Goal: Task Accomplishment & Management: Manage account settings

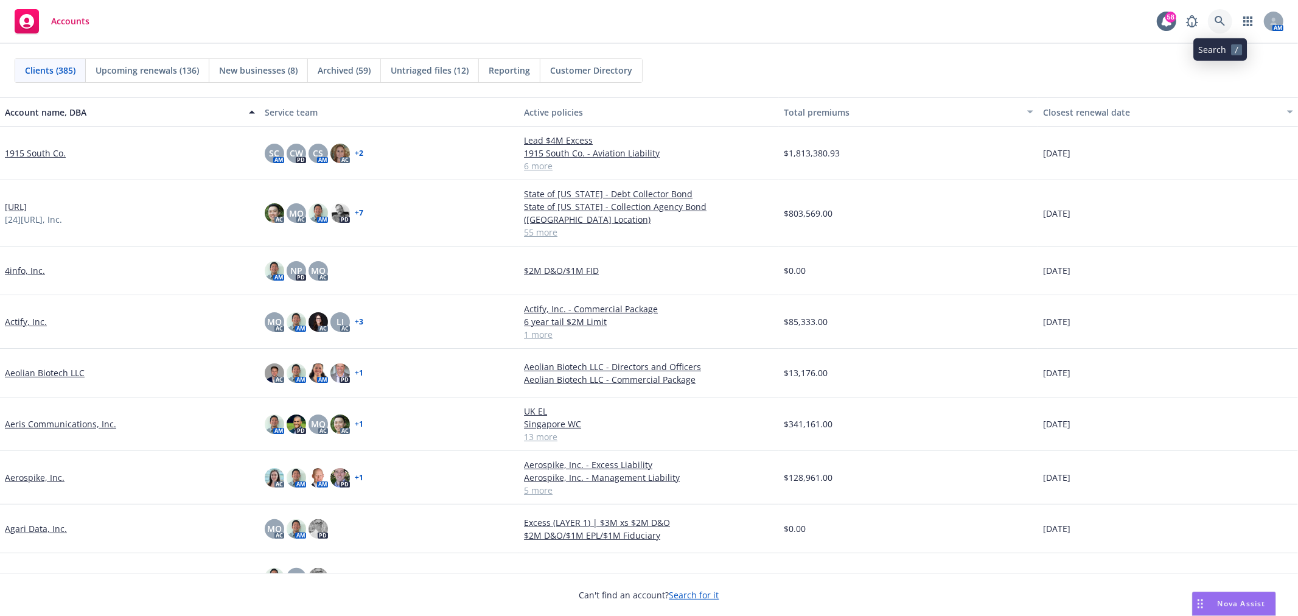
click at [1228, 25] on link at bounding box center [1220, 21] width 24 height 24
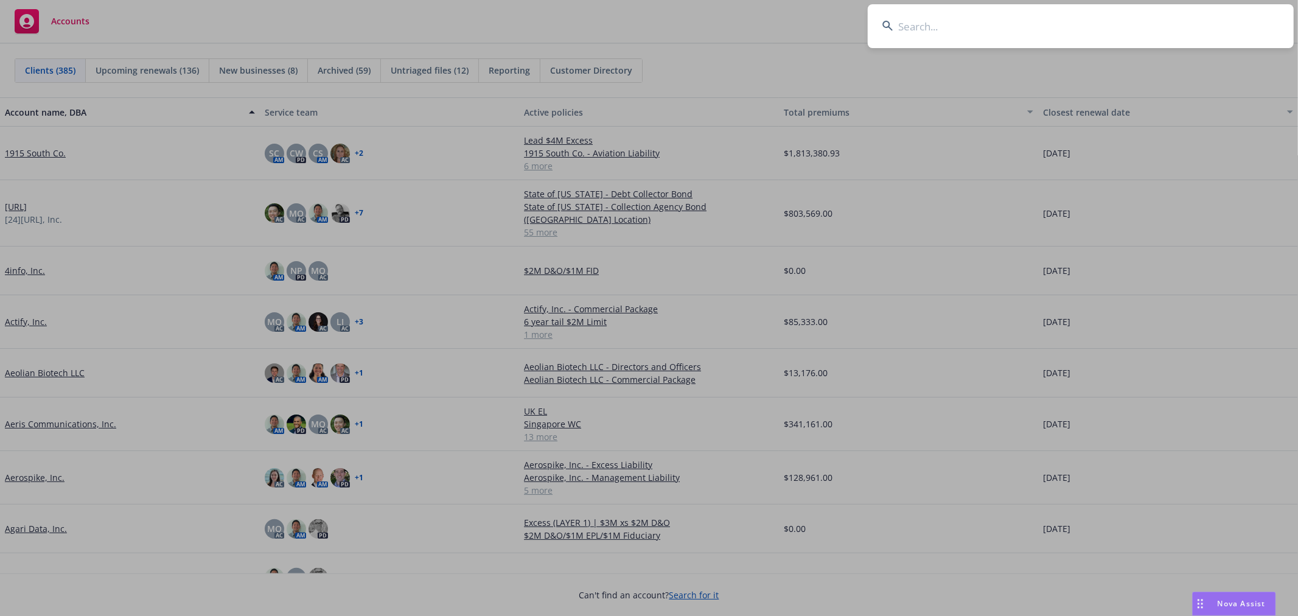
click at [1002, 21] on input at bounding box center [1081, 26] width 426 height 44
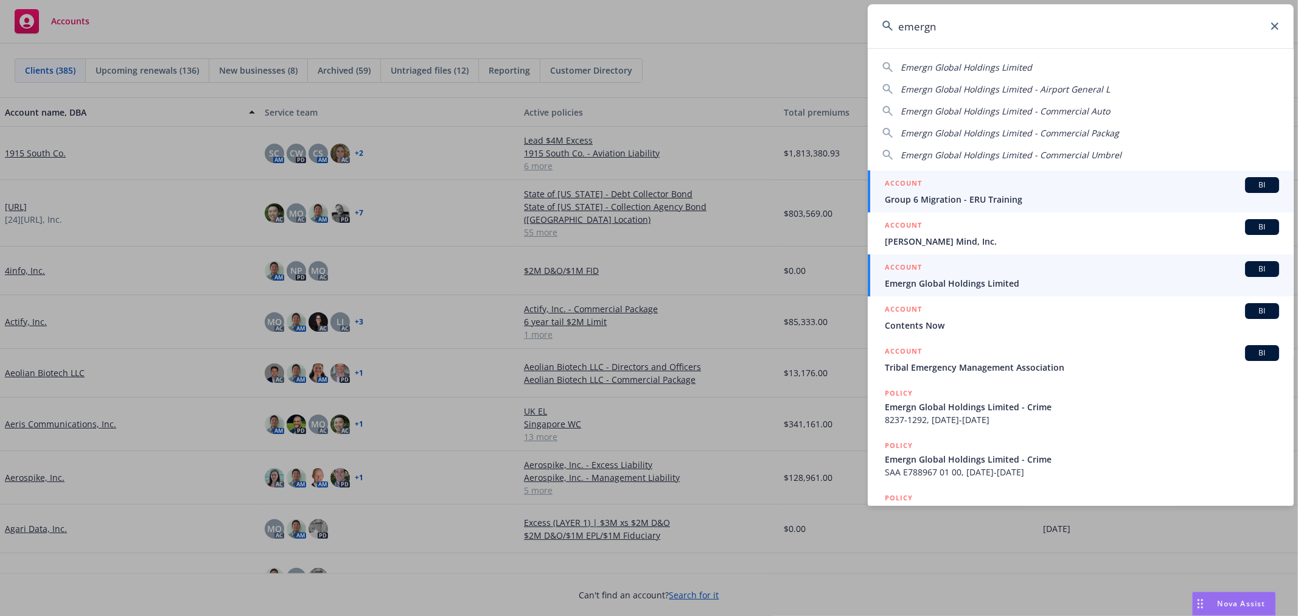
type input "emergn"
click at [1048, 277] on span "Emergn Global Holdings Limited" at bounding box center [1082, 283] width 394 height 13
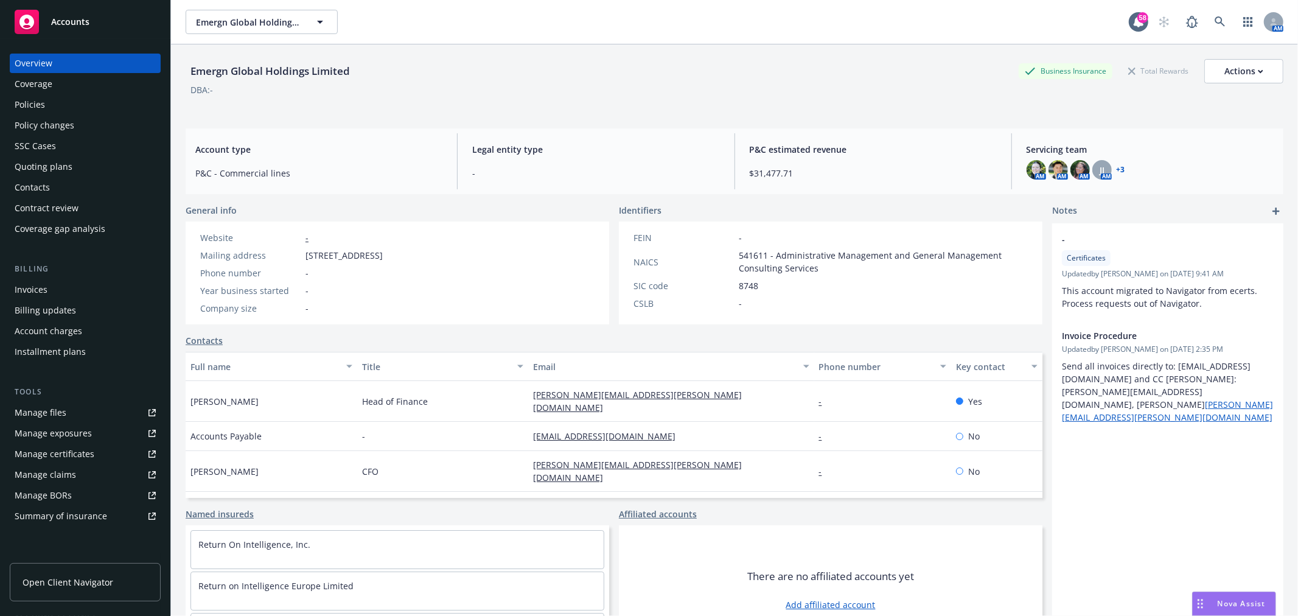
click at [33, 96] on div "Policies" at bounding box center [30, 104] width 30 height 19
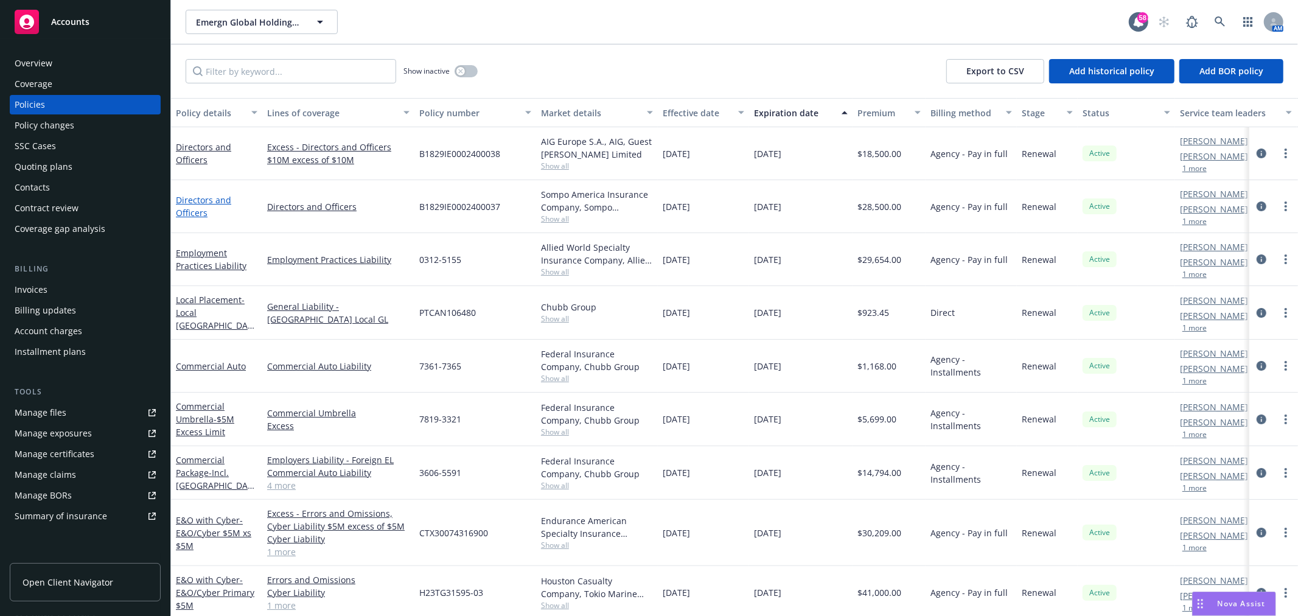
click at [189, 209] on link "Directors and Officers" at bounding box center [203, 206] width 55 height 24
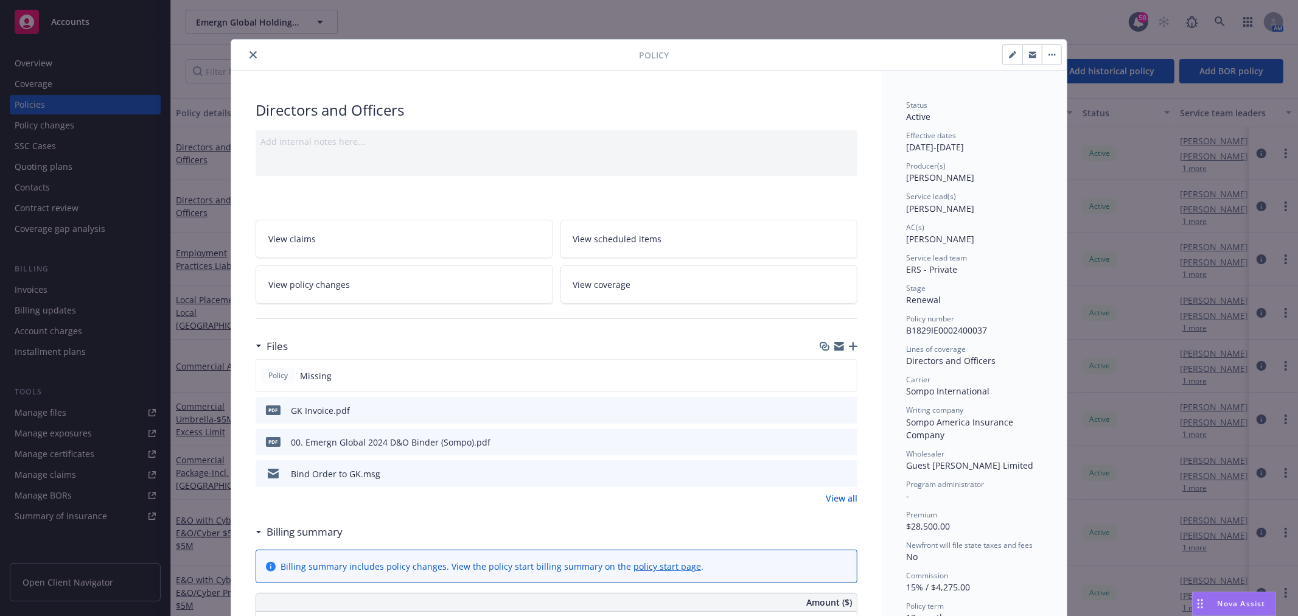
click at [250, 51] on icon "close" at bounding box center [253, 54] width 7 height 7
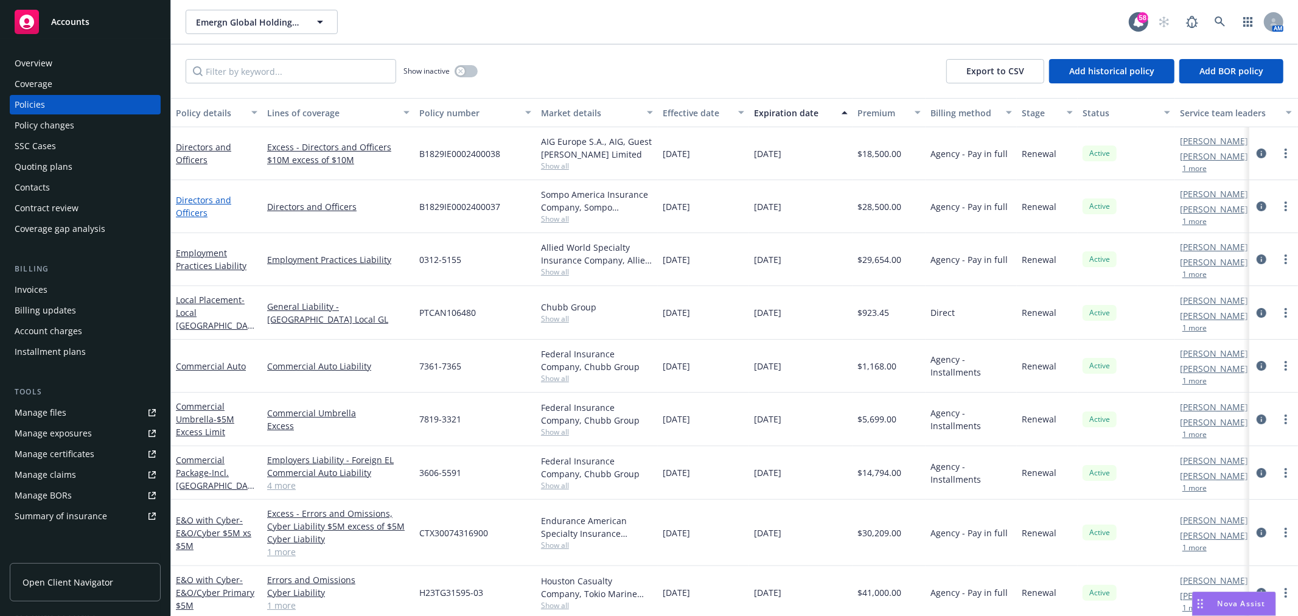
click at [194, 194] on link "Directors and Officers" at bounding box center [203, 206] width 55 height 24
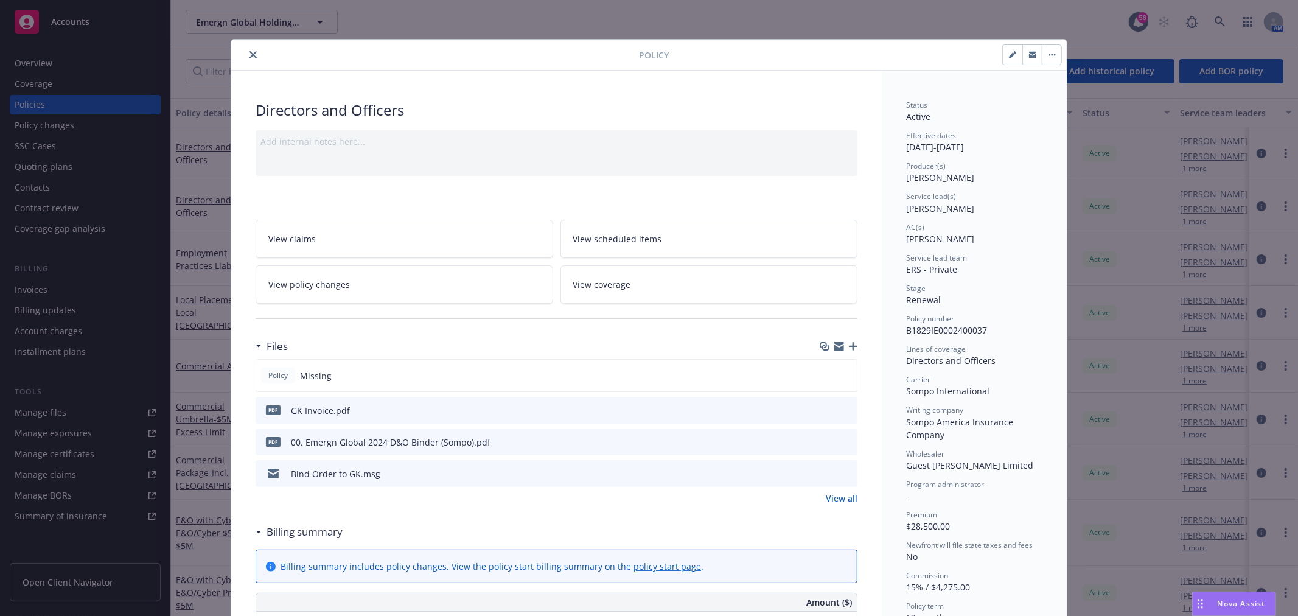
scroll to position [37, 0]
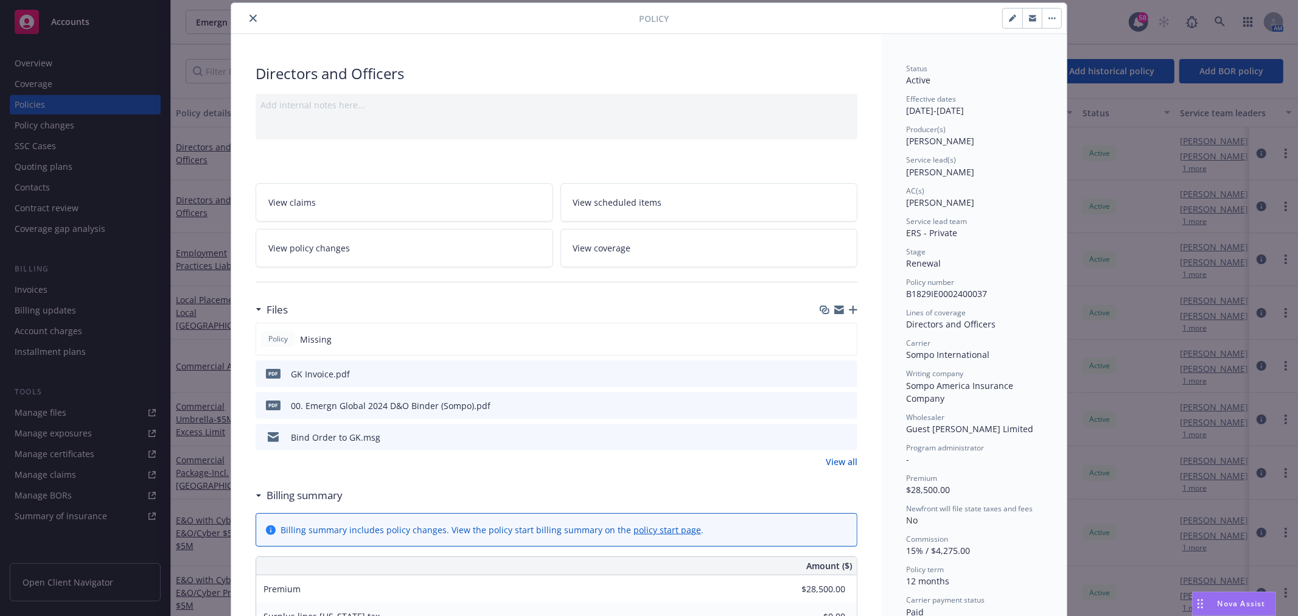
click at [849, 307] on icon "button" at bounding box center [853, 310] width 9 height 9
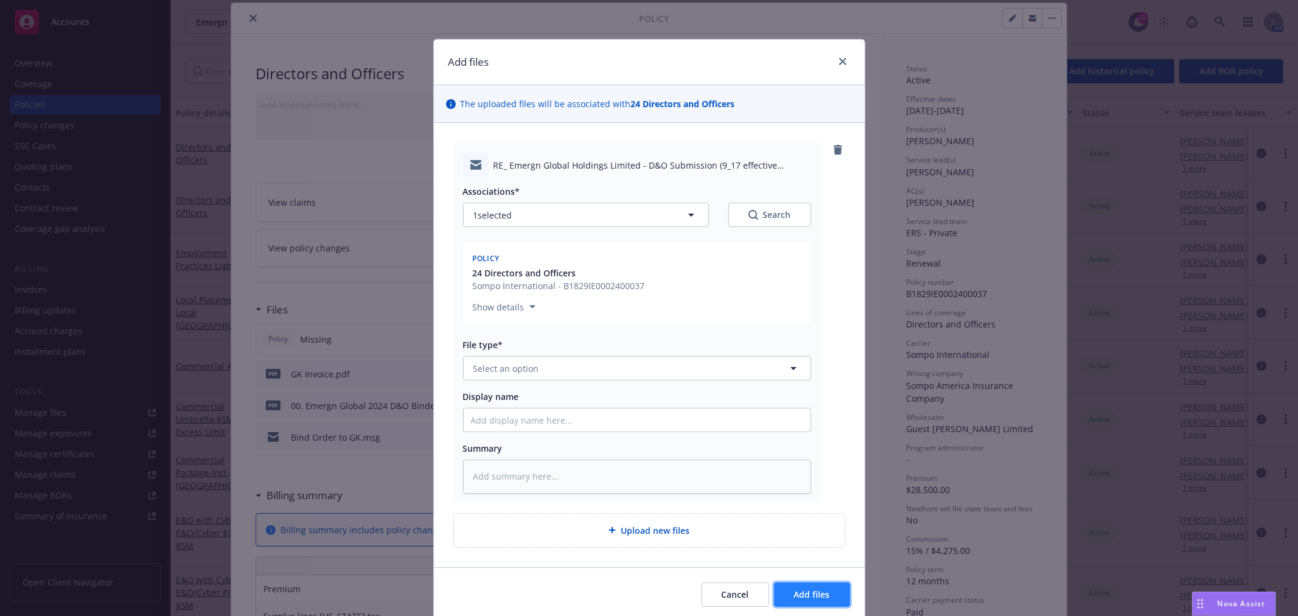
click at [786, 585] on button "Add files" at bounding box center [812, 594] width 76 height 24
type textarea "x"
click at [633, 363] on button "Select an option" at bounding box center [637, 368] width 348 height 24
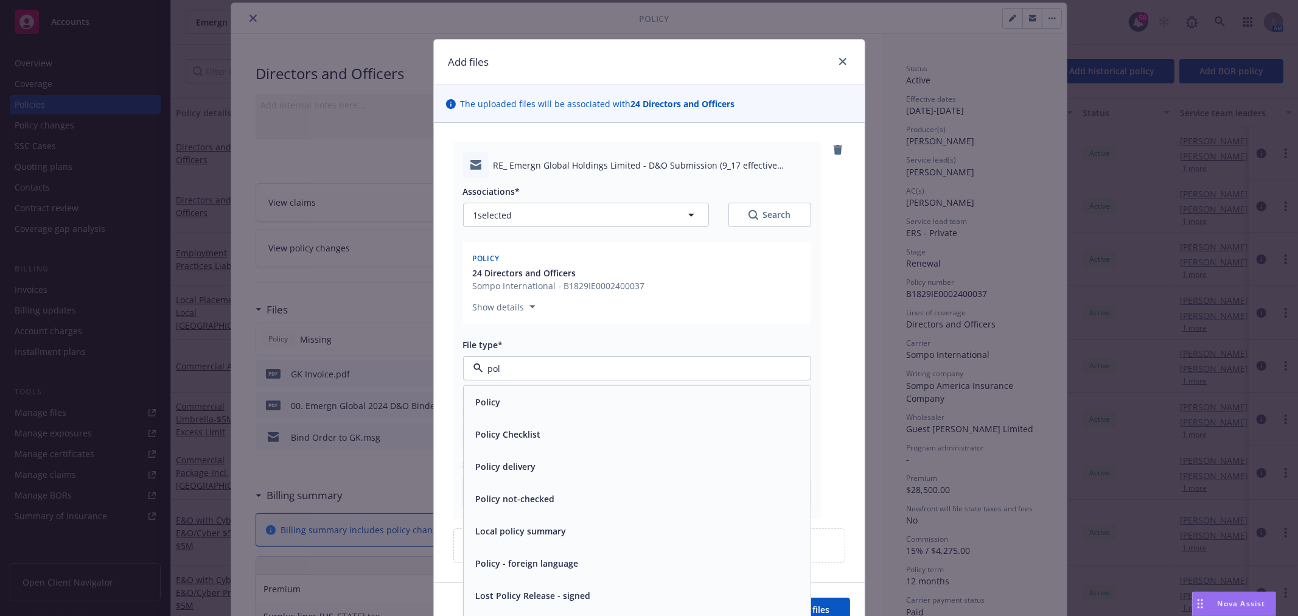
type input "poli"
click at [526, 390] on div "Policy" at bounding box center [637, 402] width 347 height 32
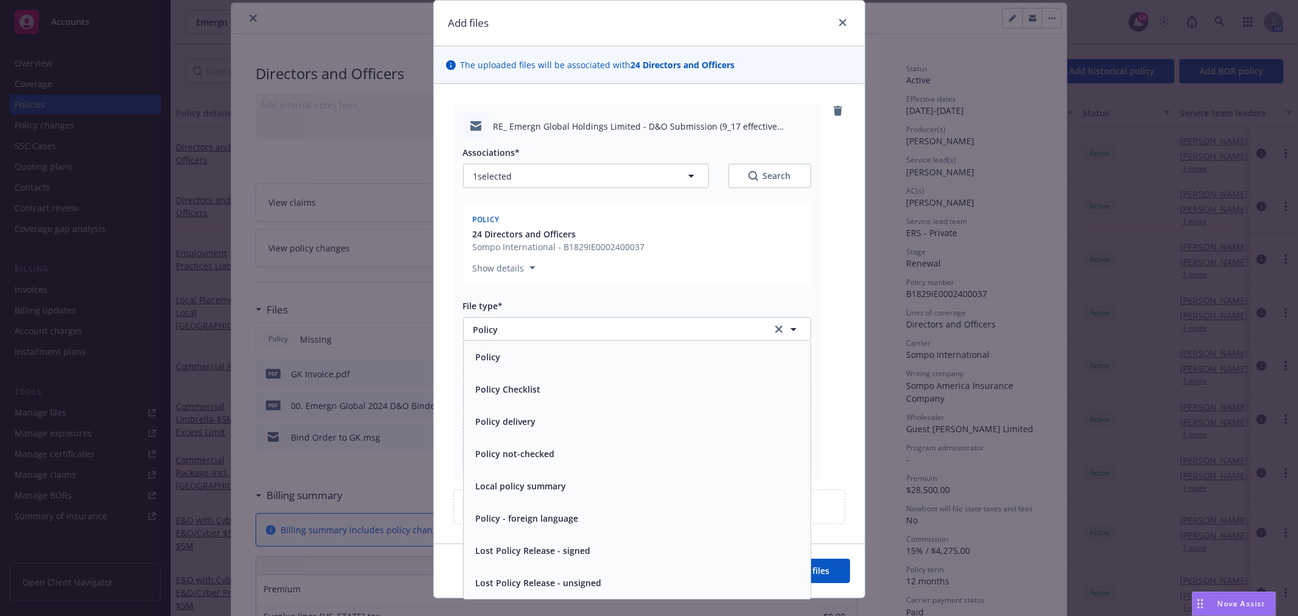
scroll to position [60, 0]
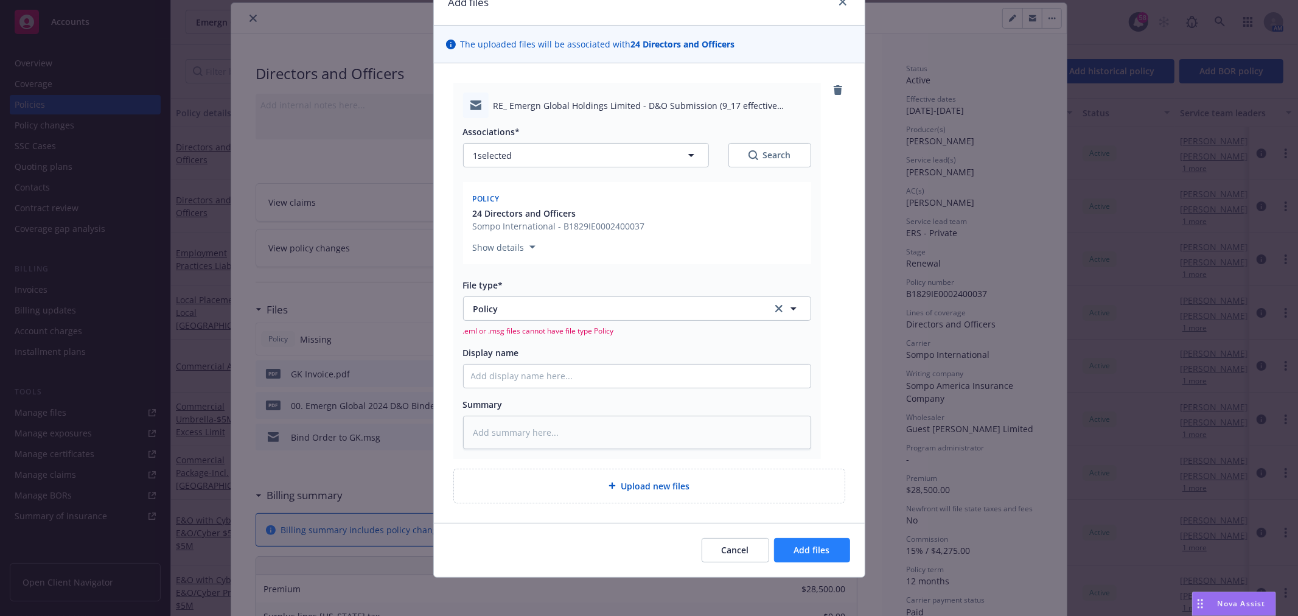
click at [813, 561] on div "Cancel Add files" at bounding box center [649, 550] width 431 height 54
click at [812, 556] on button "Add files" at bounding box center [812, 550] width 76 height 24
click at [824, 558] on button "Add files" at bounding box center [812, 550] width 76 height 24
type textarea "x"
click at [508, 310] on span "Policy" at bounding box center [615, 309] width 282 height 13
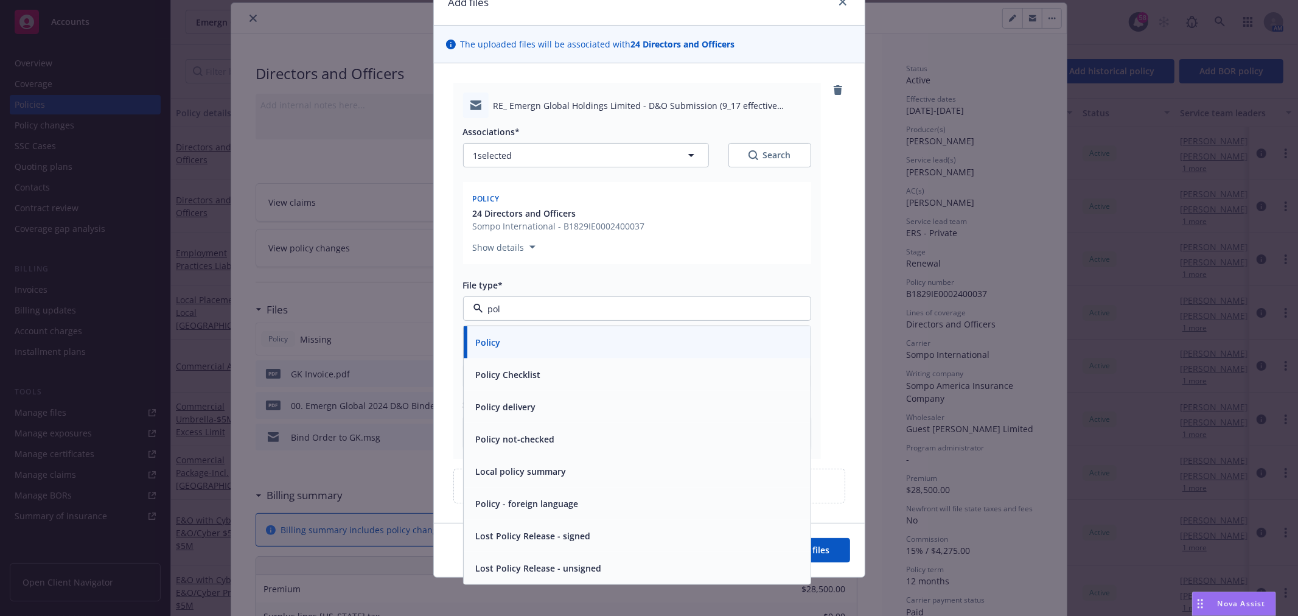
click at [567, 331] on div "Policy" at bounding box center [637, 342] width 347 height 32
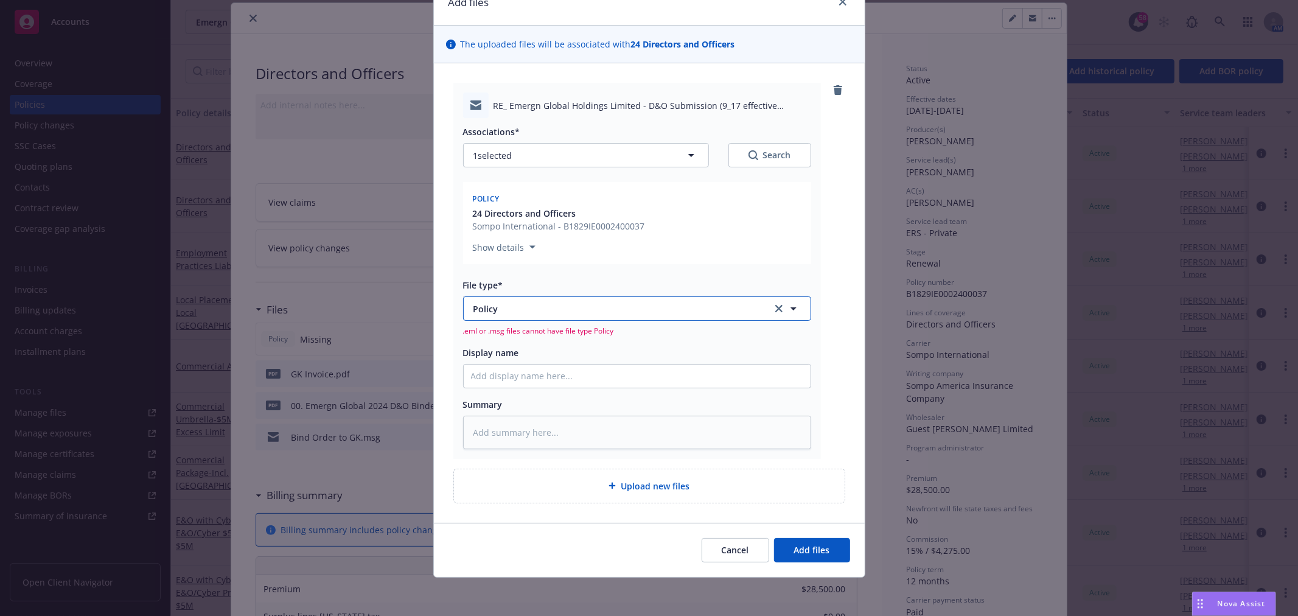
click at [794, 306] on icon "button" at bounding box center [793, 308] width 15 height 15
drag, startPoint x: 676, startPoint y: 312, endPoint x: 407, endPoint y: 315, distance: 269.6
click at [407, 315] on div "Add files The uploaded files will be associated with 24 Directors and Officers …" at bounding box center [649, 308] width 1298 height 616
type input "email"
click at [476, 336] on span "Email" at bounding box center [487, 342] width 23 height 13
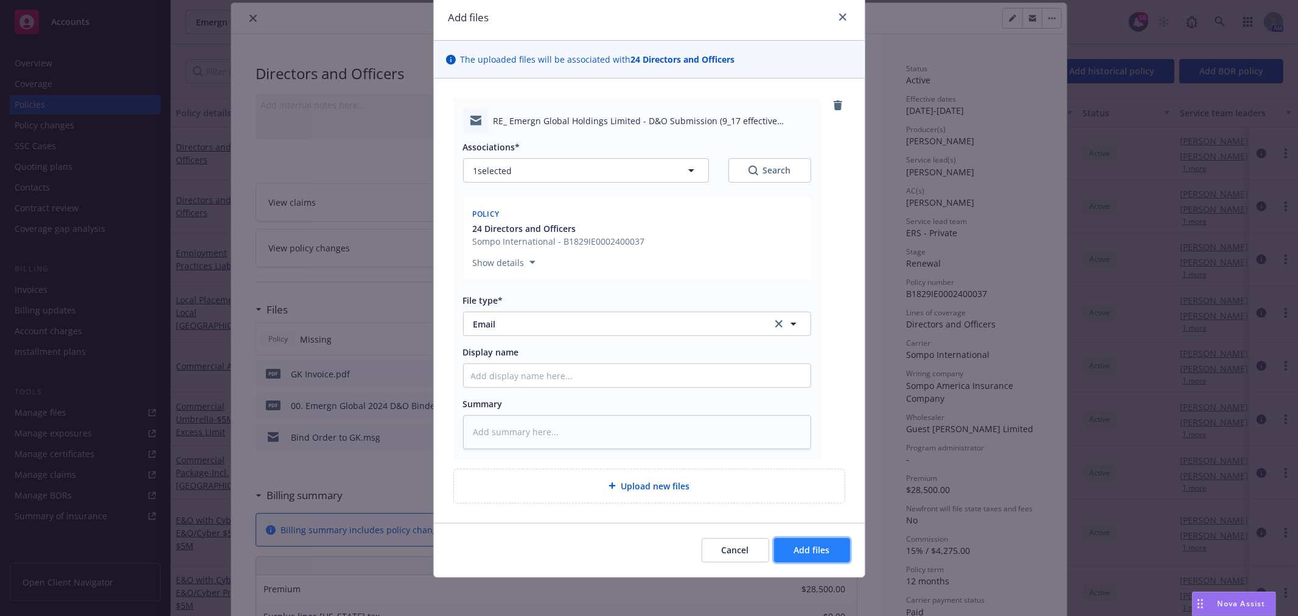
click at [824, 554] on span "Add files" at bounding box center [812, 550] width 36 height 12
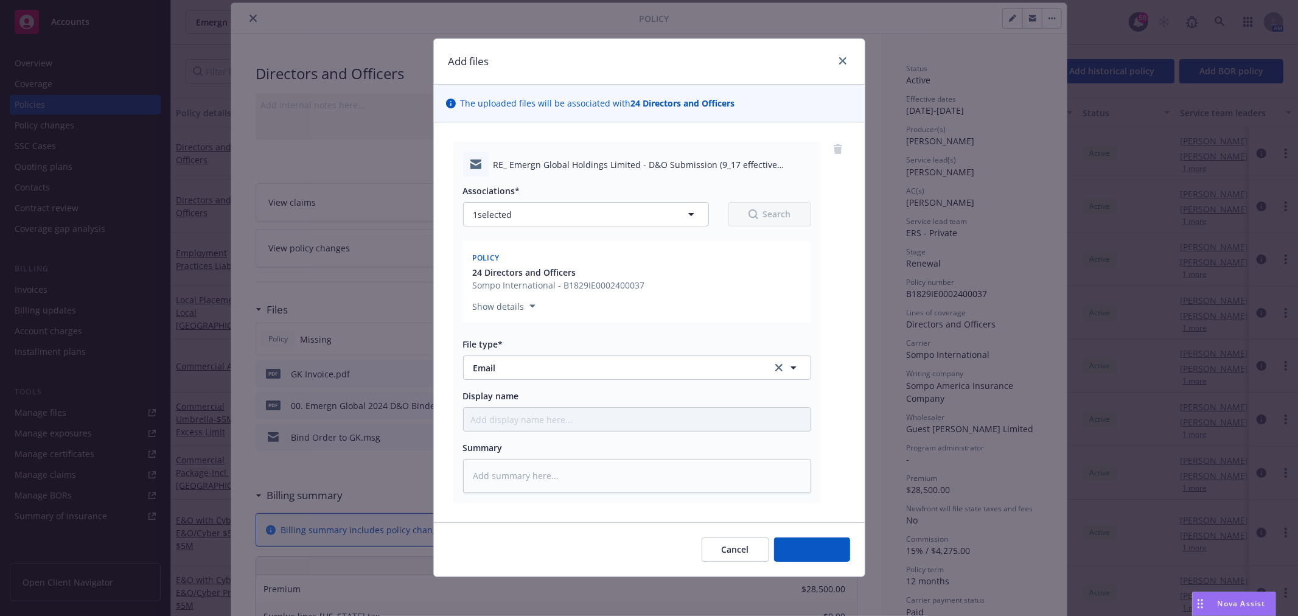
scroll to position [1, 0]
type textarea "x"
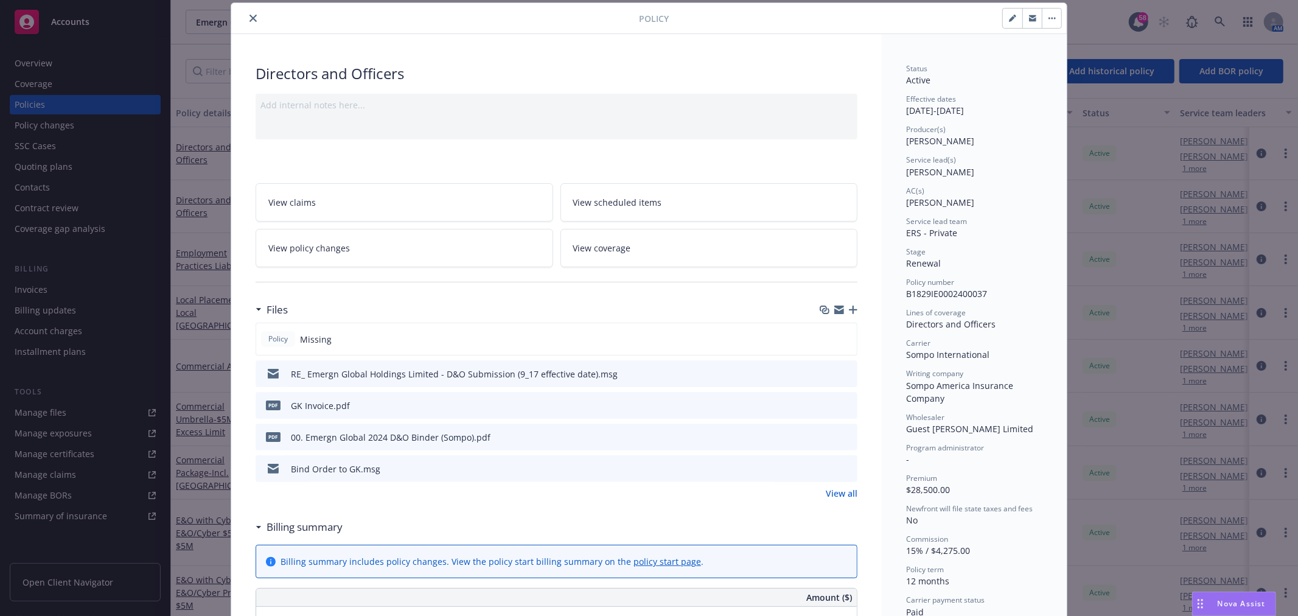
drag, startPoint x: 247, startPoint y: 23, endPoint x: 501, endPoint y: 23, distance: 253.8
click at [248, 23] on button "close" at bounding box center [253, 18] width 15 height 15
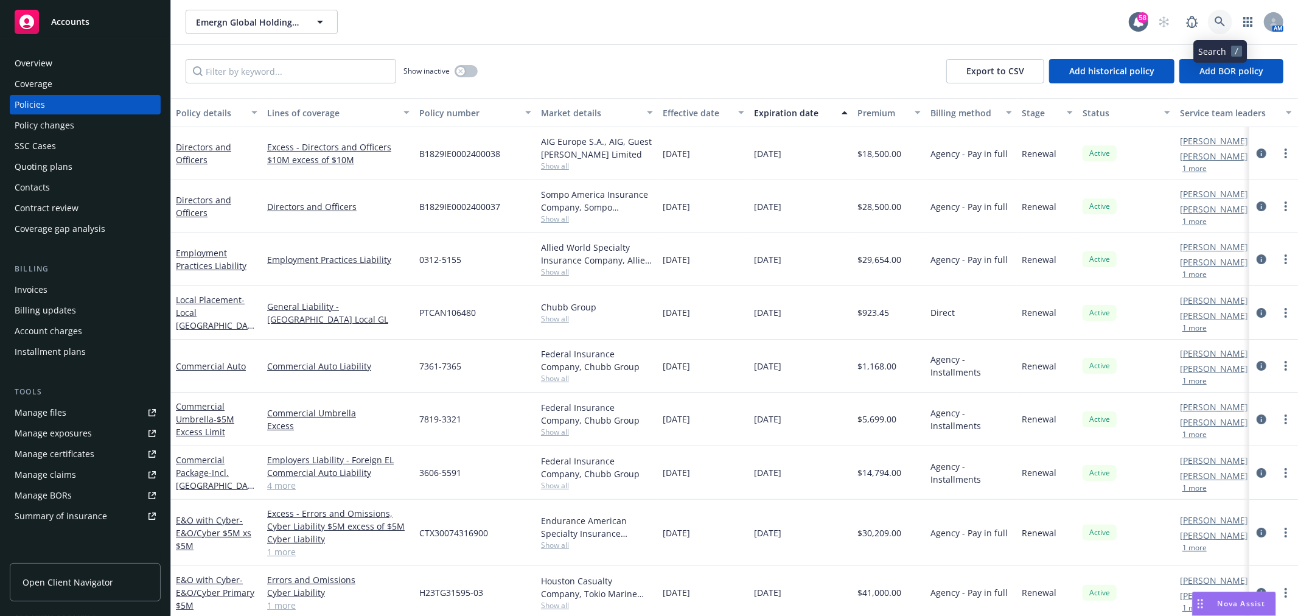
click at [1219, 30] on link at bounding box center [1220, 22] width 24 height 24
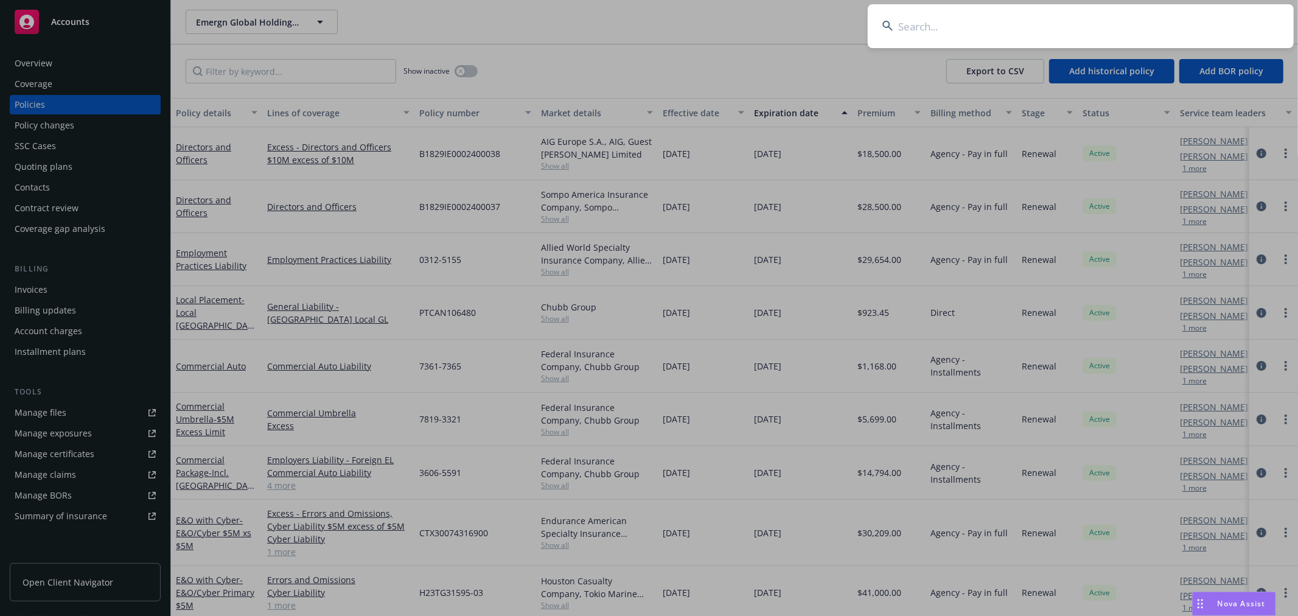
click at [957, 32] on input at bounding box center [1081, 26] width 426 height 44
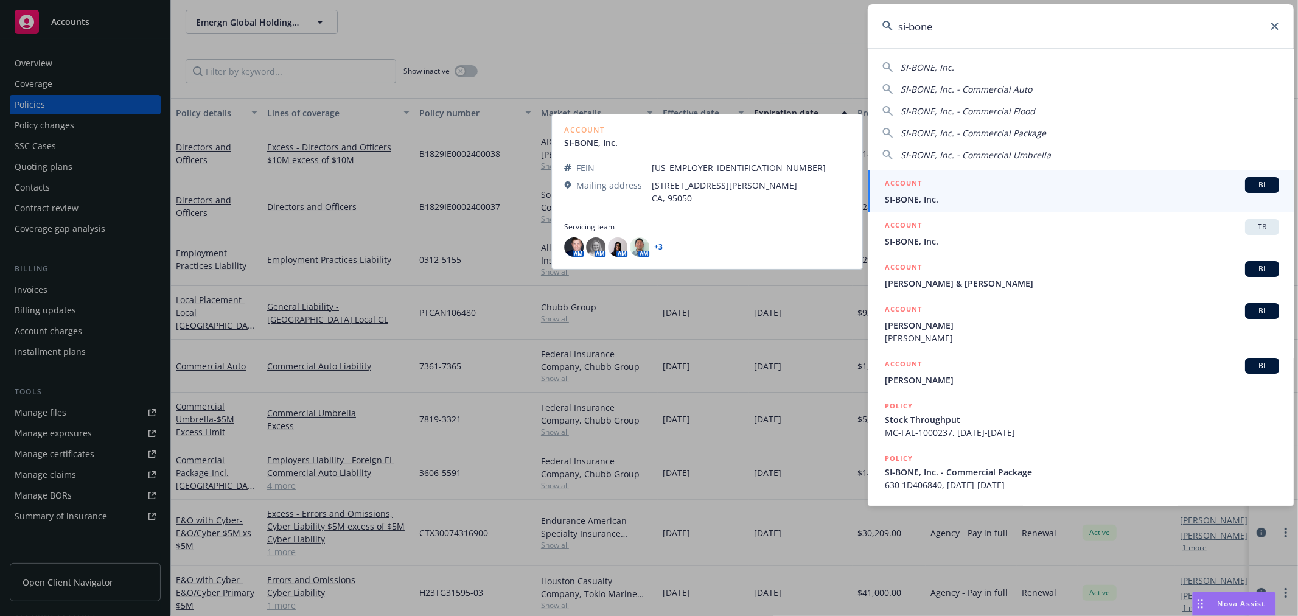
type input "si-bone"
click at [992, 186] on div "ACCOUNT BI" at bounding box center [1082, 185] width 394 height 16
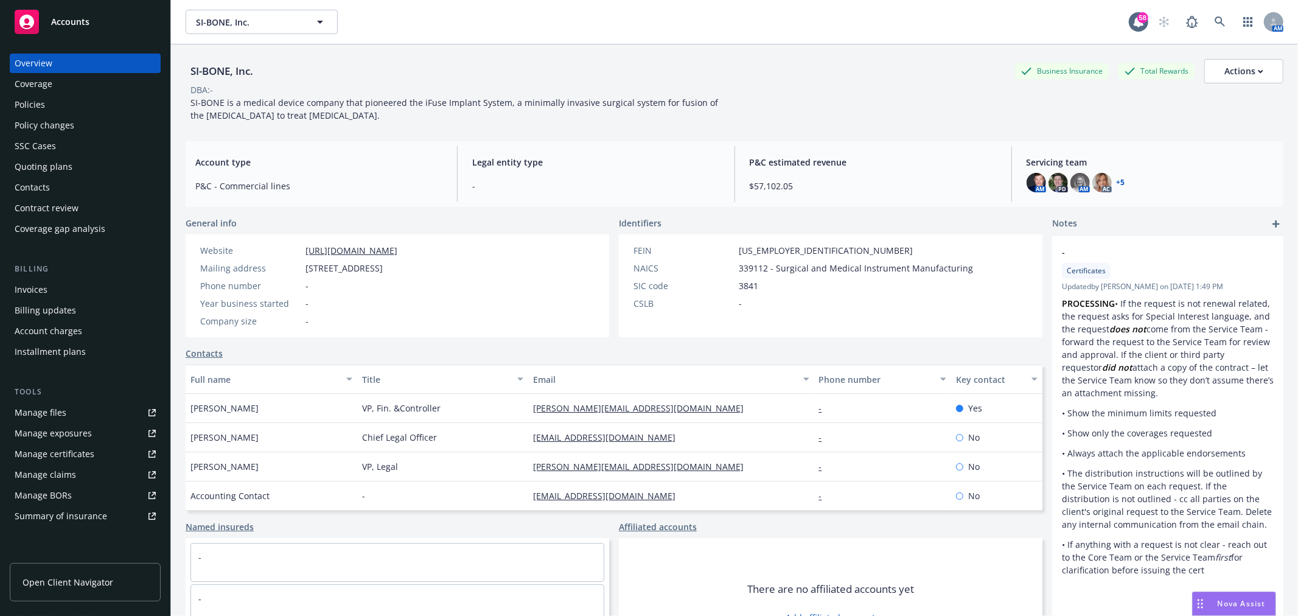
click at [50, 167] on div "Quoting plans" at bounding box center [44, 166] width 58 height 19
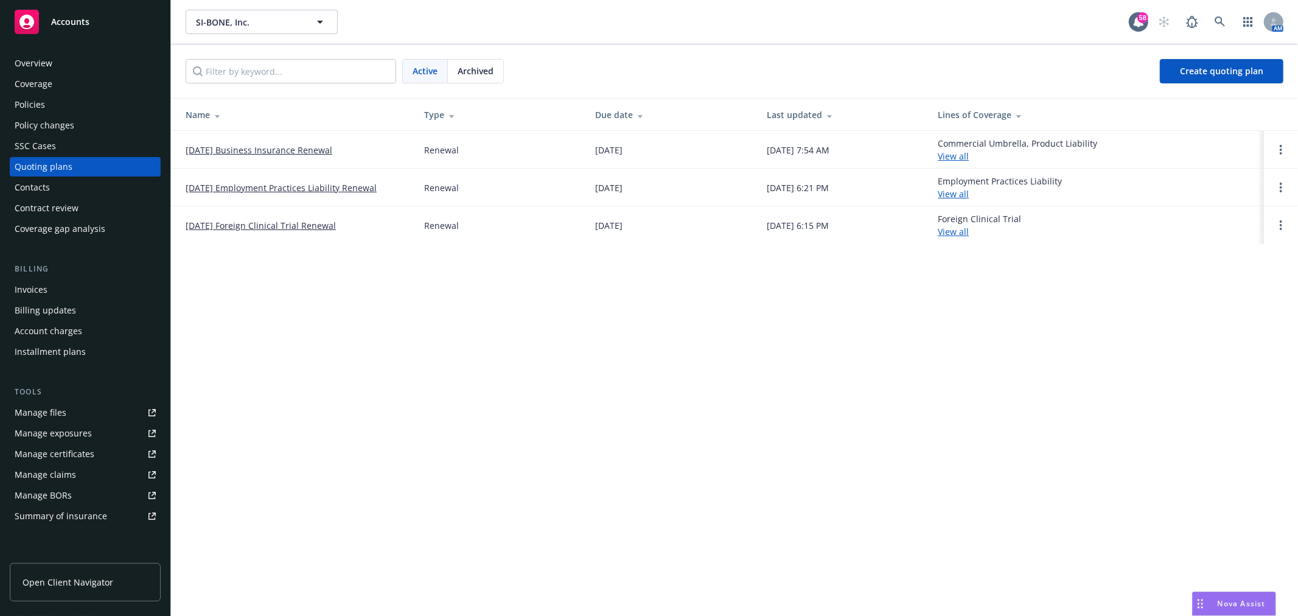
click at [259, 181] on link "[DATE] Employment Practices Liability Renewal" at bounding box center [281, 187] width 191 height 13
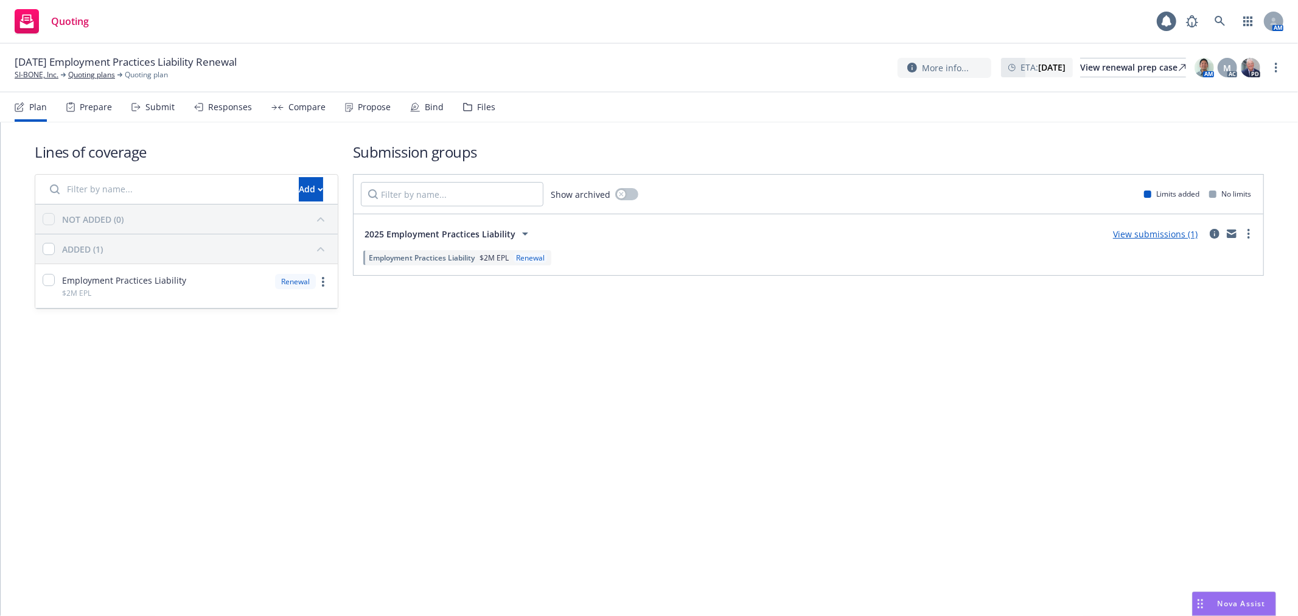
click at [469, 113] on div "Files" at bounding box center [479, 107] width 32 height 29
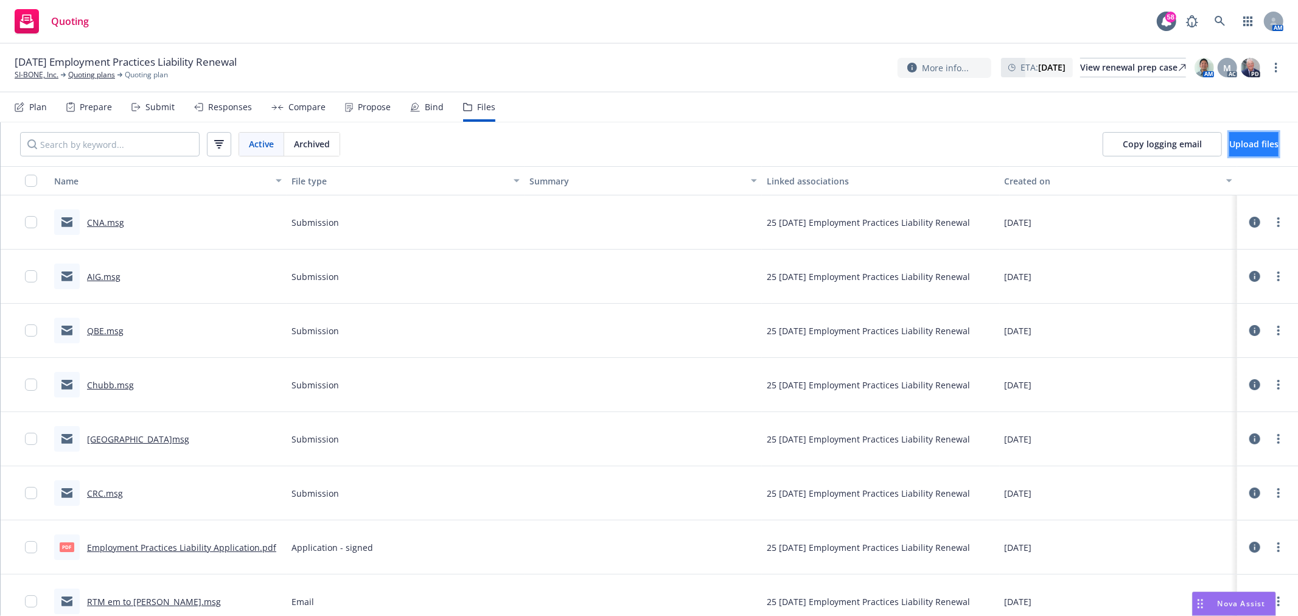
click at [1254, 146] on span "Upload files" at bounding box center [1253, 144] width 49 height 12
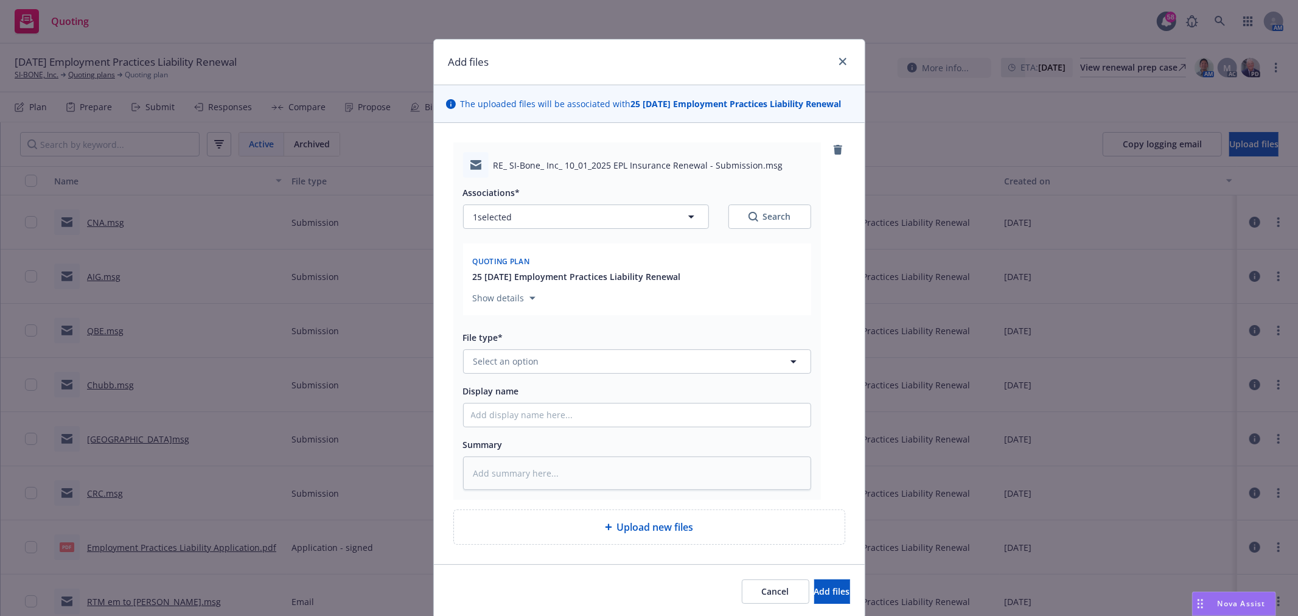
click at [537, 349] on div "File type* Select an option" at bounding box center [637, 352] width 348 height 44
click at [533, 361] on button "Select an option" at bounding box center [637, 361] width 348 height 24
type input "zu"
type textarea "x"
type input "z"
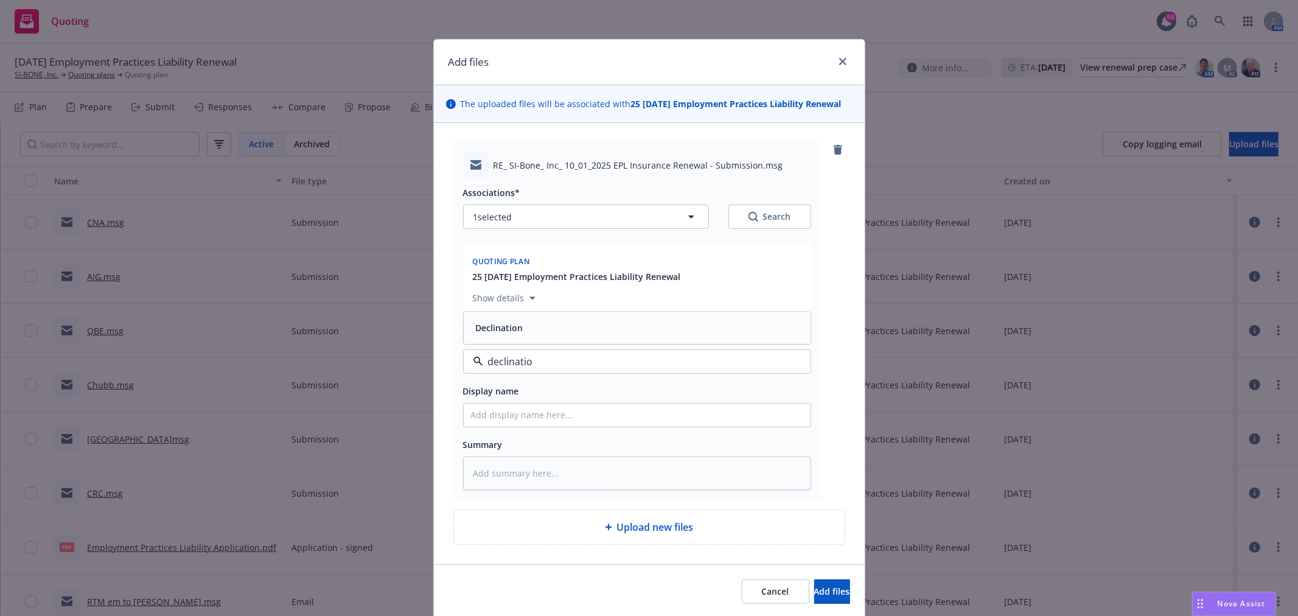
type input "declination"
click at [584, 327] on div "Declination" at bounding box center [637, 328] width 332 height 18
click at [555, 411] on input "Display name" at bounding box center [637, 415] width 347 height 23
type textarea "x"
type input "Z"
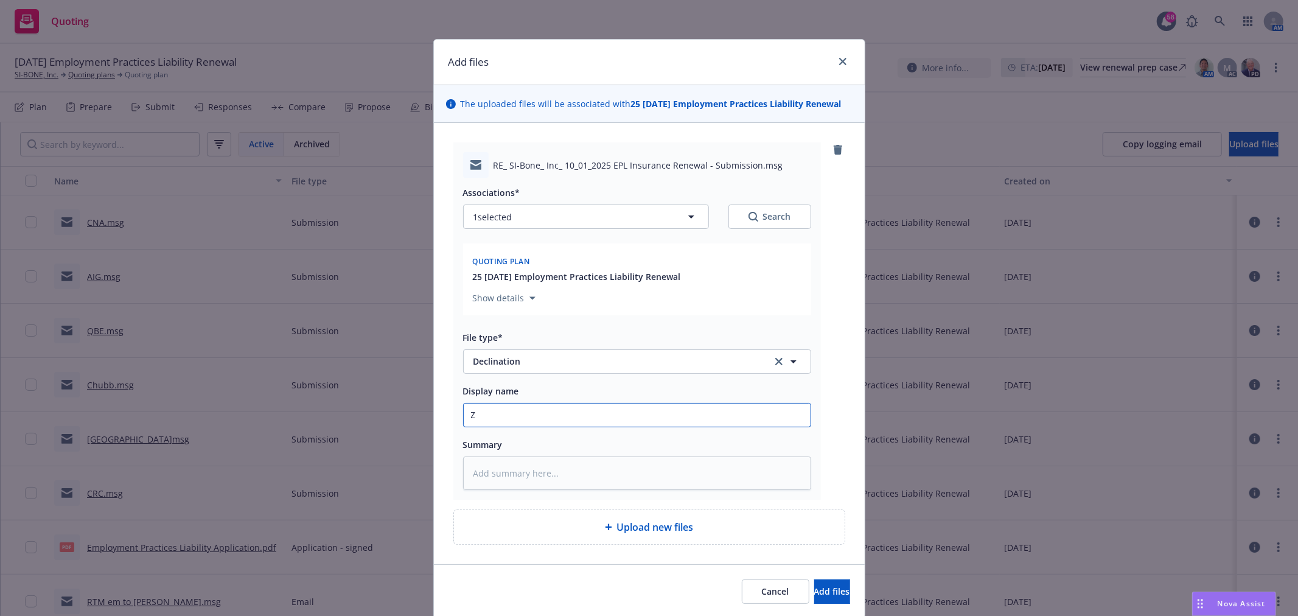
type textarea "x"
type input "Zu"
type textarea "x"
type input "Zur"
type textarea "x"
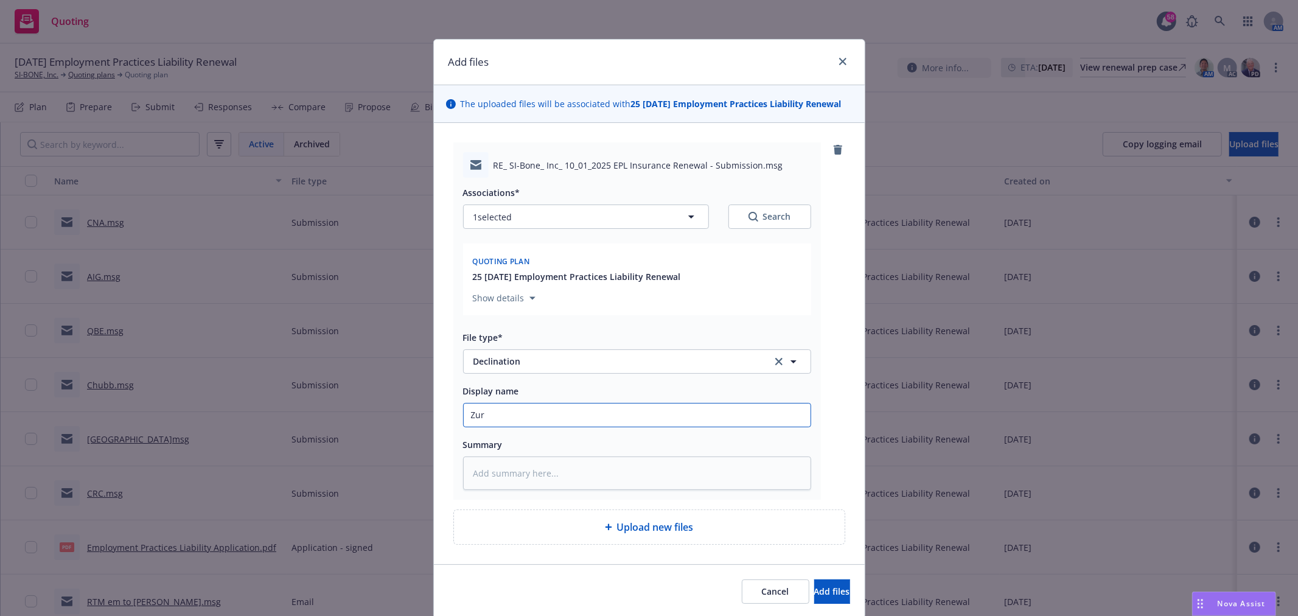
type input "Zuri"
type textarea "x"
type input "Zuric"
type textarea "x"
type input "[GEOGRAPHIC_DATA]"
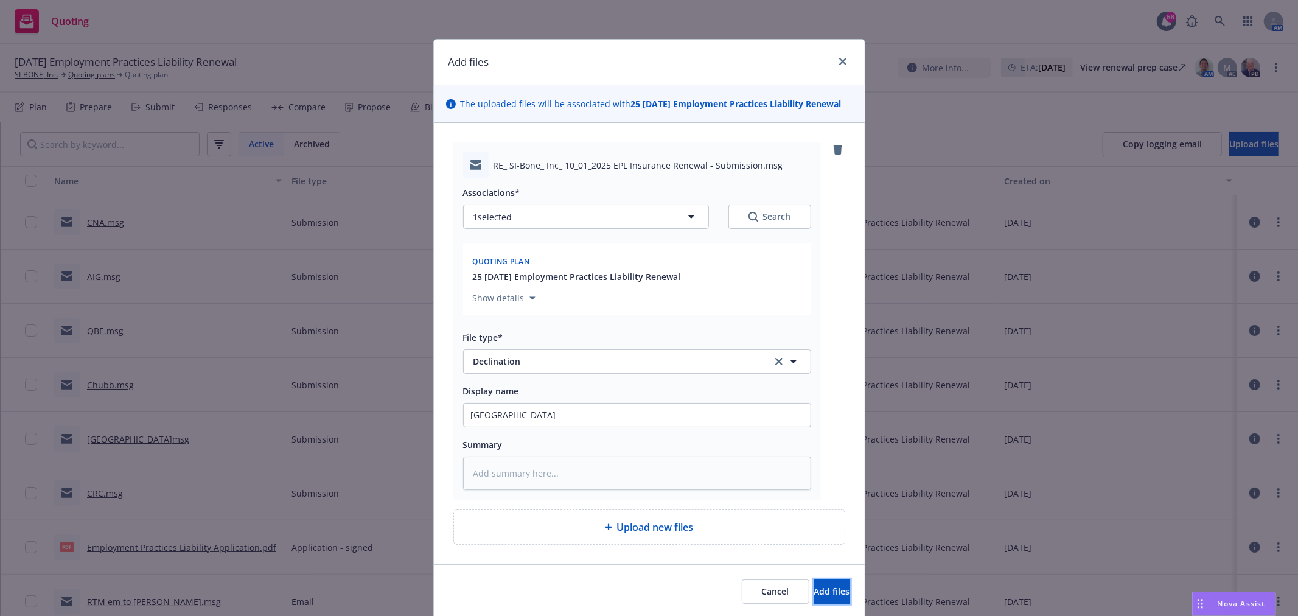
drag, startPoint x: 797, startPoint y: 589, endPoint x: 798, endPoint y: 610, distance: 20.7
click at [814, 588] on span "Add files" at bounding box center [832, 592] width 36 height 12
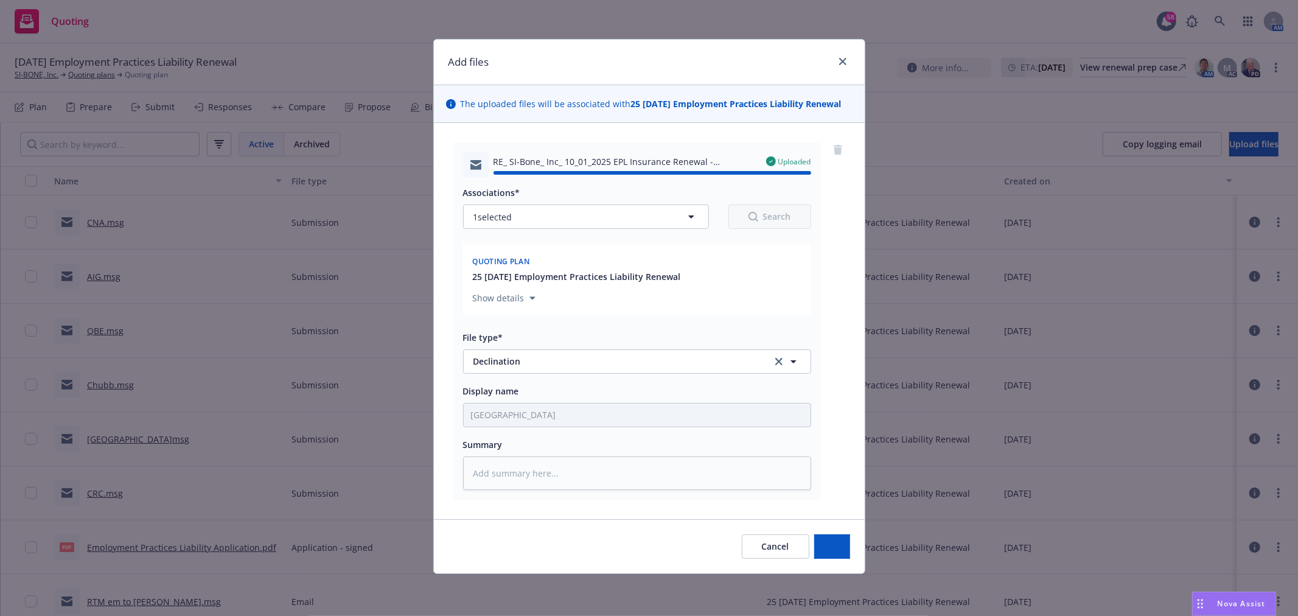
type textarea "x"
